Goal: Find specific page/section: Find specific page/section

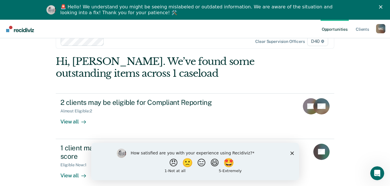
scroll to position [20, 0]
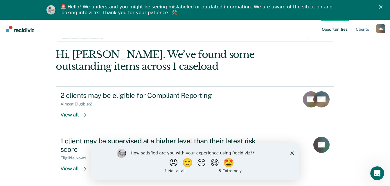
click at [294, 152] on div "How satisfied are you with your experience using Recidiviz? 😠 🙁 😑 😄 🤩 1 - Not a…" at bounding box center [195, 161] width 208 height 37
click at [290, 154] on icon "Close survey" at bounding box center [291, 152] width 3 height 3
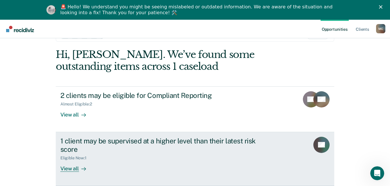
click at [73, 167] on div "View all" at bounding box center [76, 166] width 32 height 11
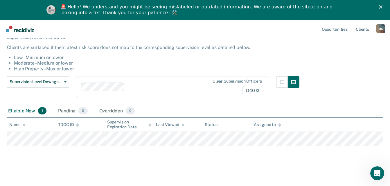
scroll to position [49, 0]
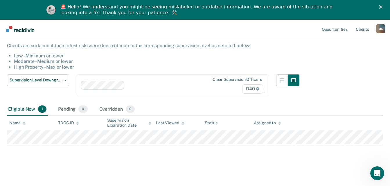
scroll to position [20, 0]
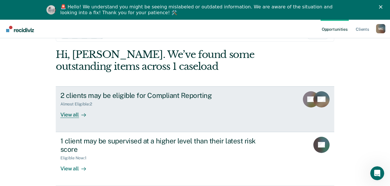
click at [76, 114] on div "View all" at bounding box center [76, 112] width 32 height 11
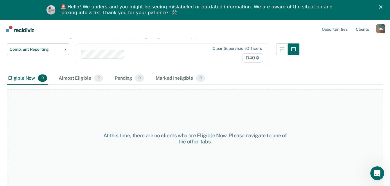
scroll to position [50, 0]
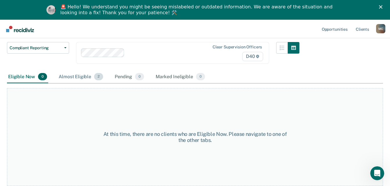
click at [83, 75] on div "Almost Eligible 2" at bounding box center [80, 77] width 47 height 13
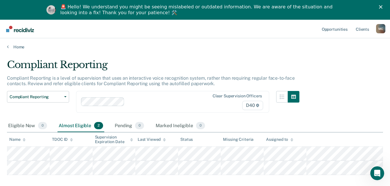
scroll to position [0, 0]
